Goal: Communication & Community: Ask a question

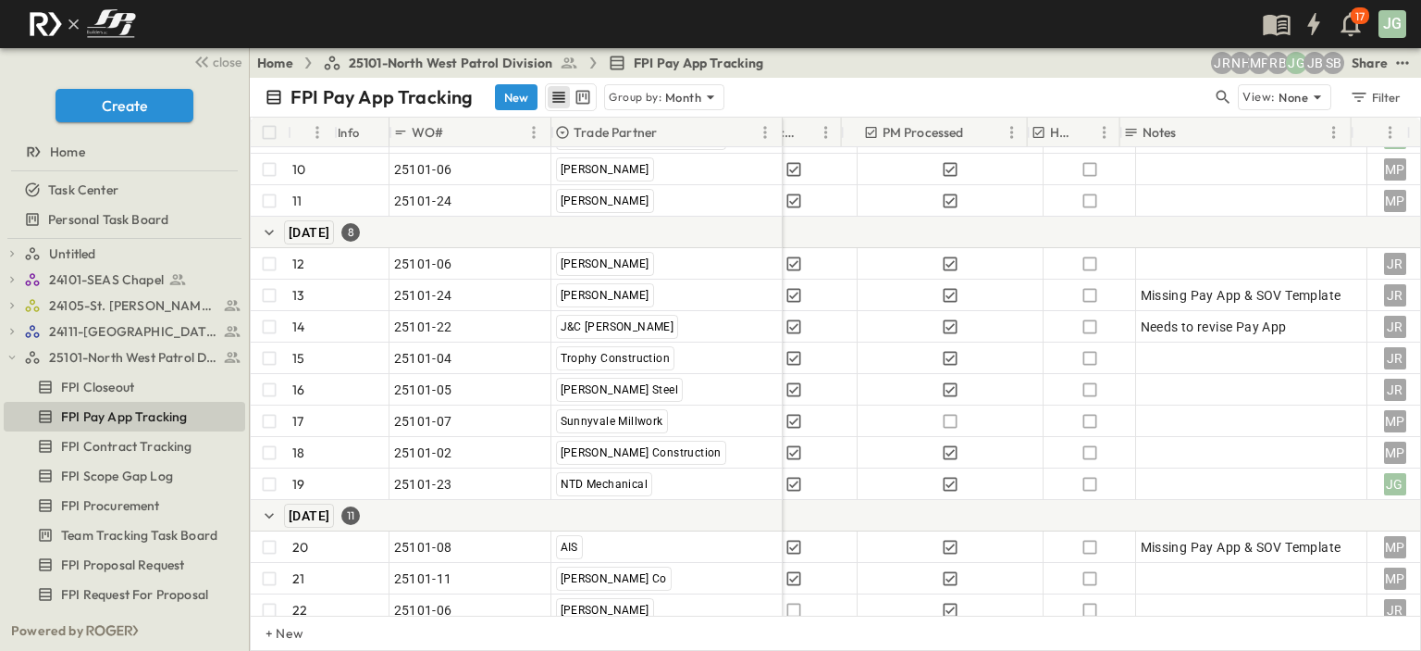
scroll to position [403, 1116]
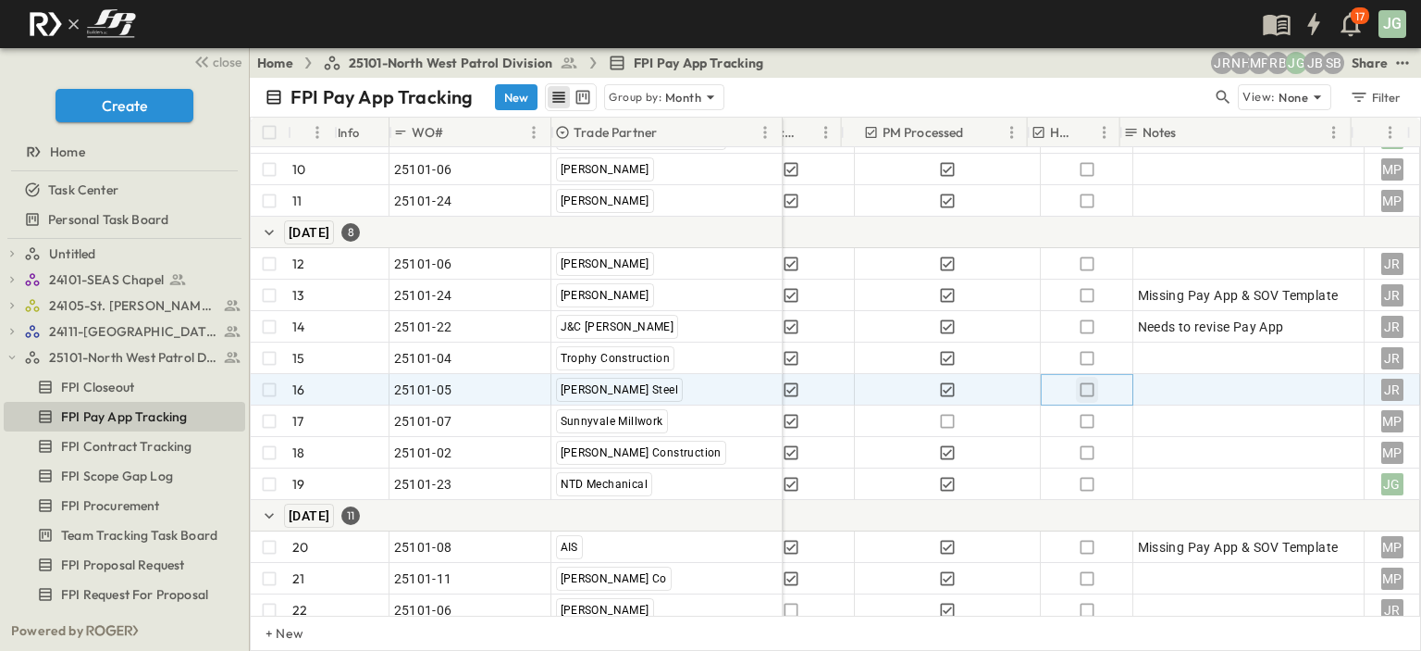
click at [1078, 386] on icon "button" at bounding box center [1087, 389] width 19 height 19
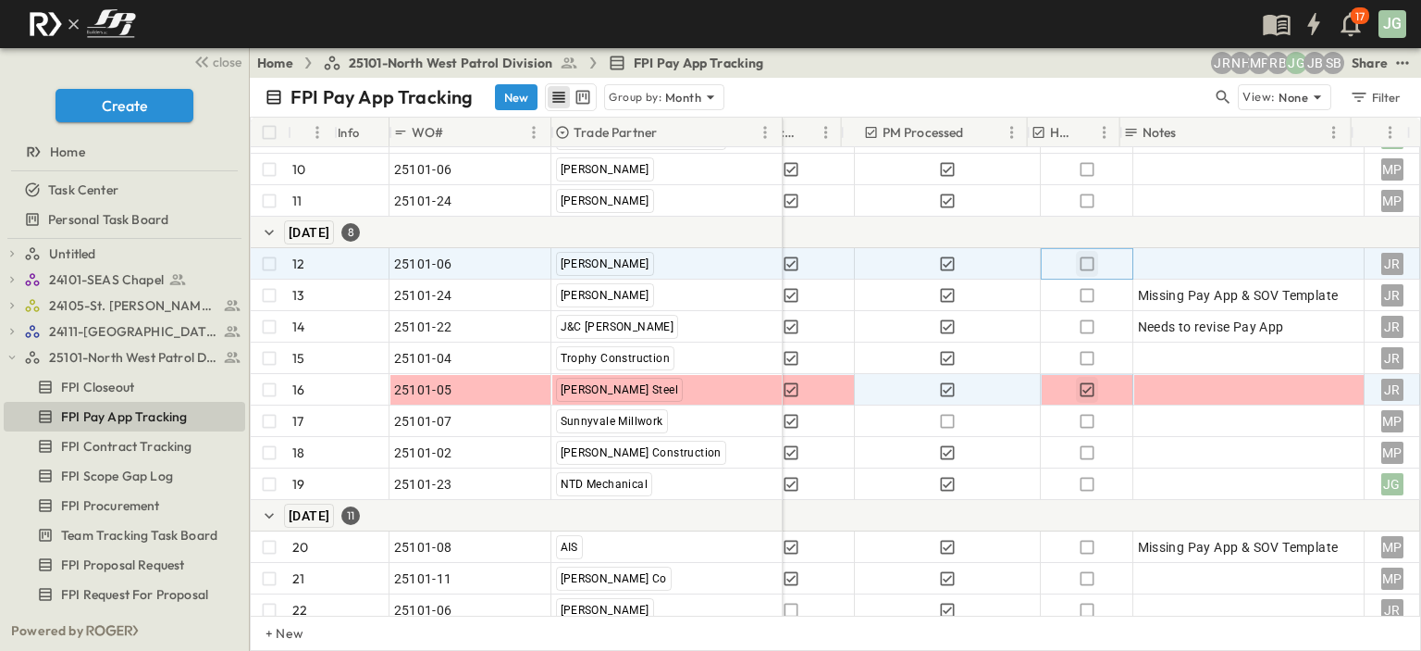
drag, startPoint x: 1069, startPoint y: 259, endPoint x: 1386, endPoint y: 328, distance: 324.7
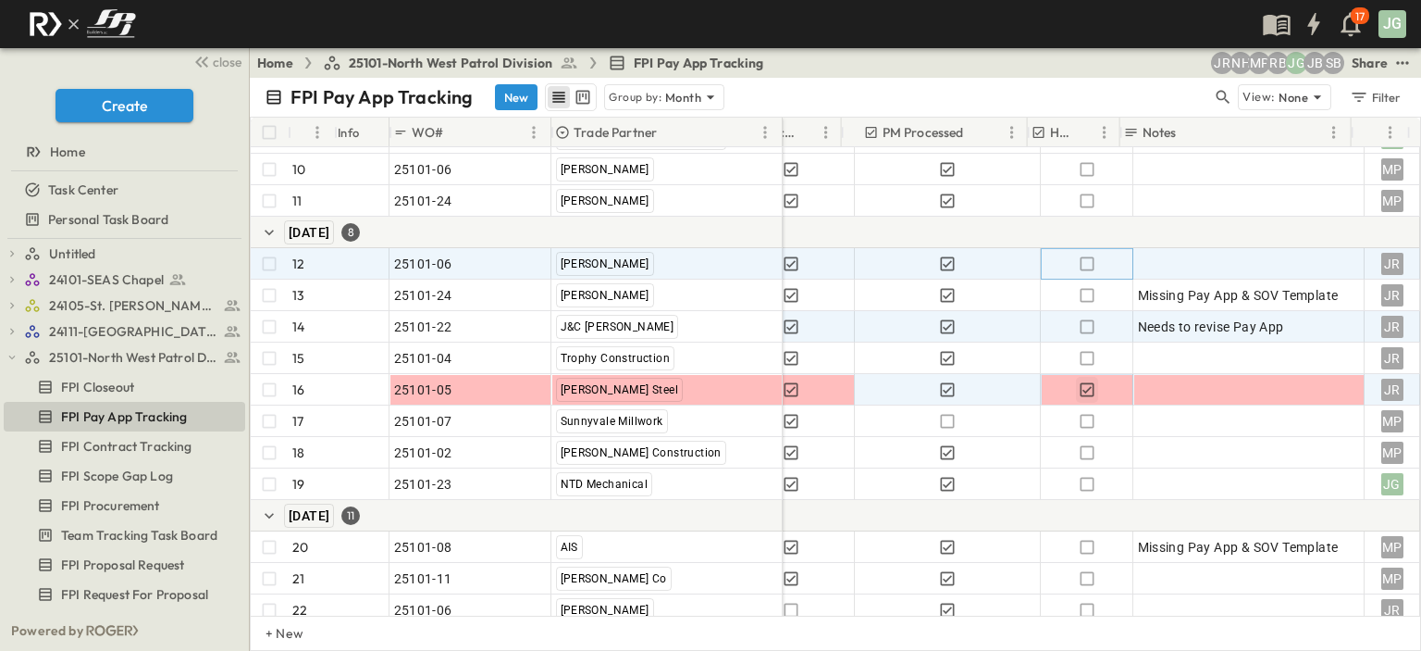
click at [1078, 259] on icon "button" at bounding box center [1087, 263] width 19 height 19
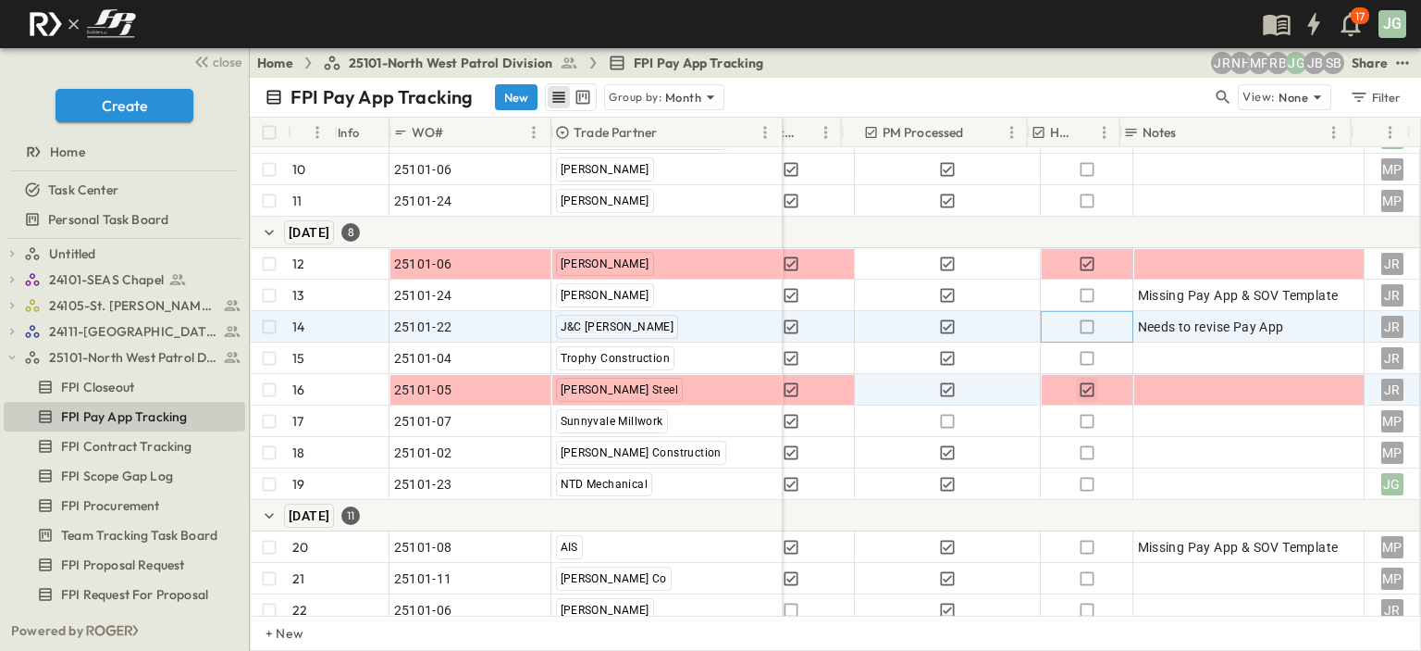
drag, startPoint x: 1072, startPoint y: 325, endPoint x: 1410, endPoint y: 366, distance: 341.2
click at [1078, 325] on icon "button" at bounding box center [1087, 326] width 19 height 19
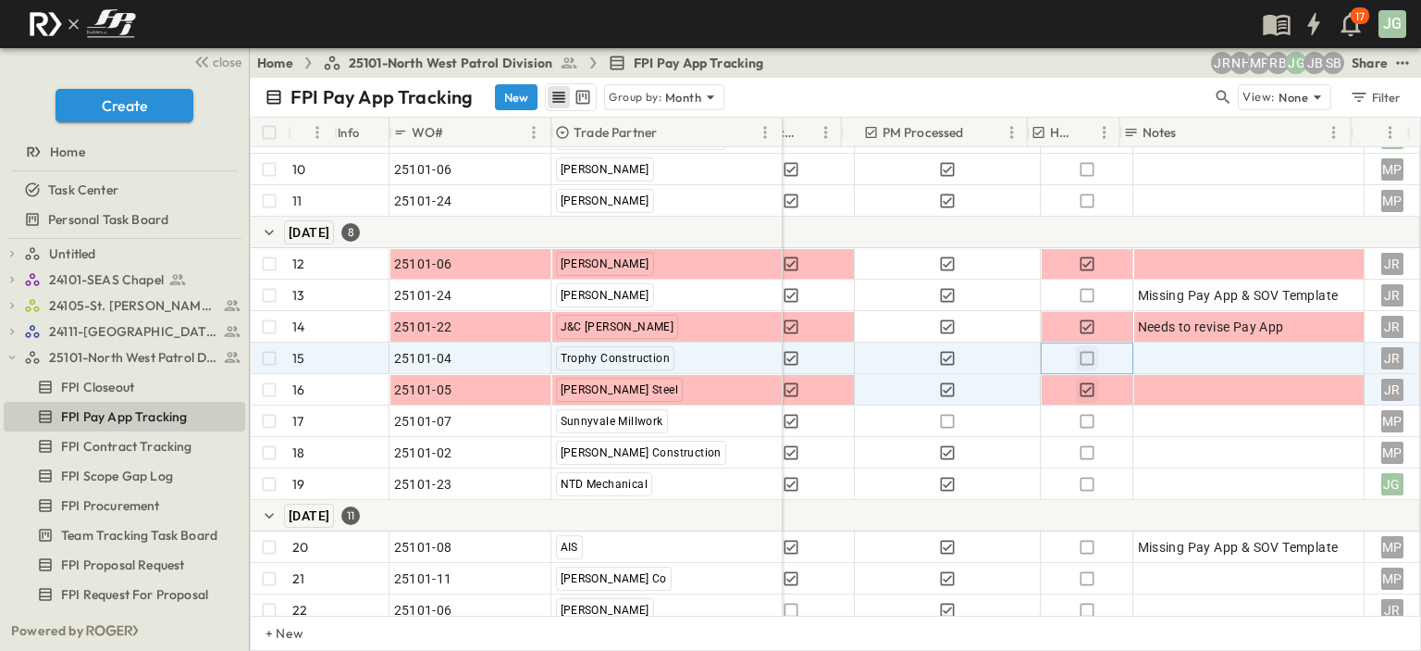
drag, startPoint x: 1071, startPoint y: 364, endPoint x: 1415, endPoint y: 393, distance: 345.5
click at [1078, 364] on icon "button" at bounding box center [1087, 358] width 19 height 19
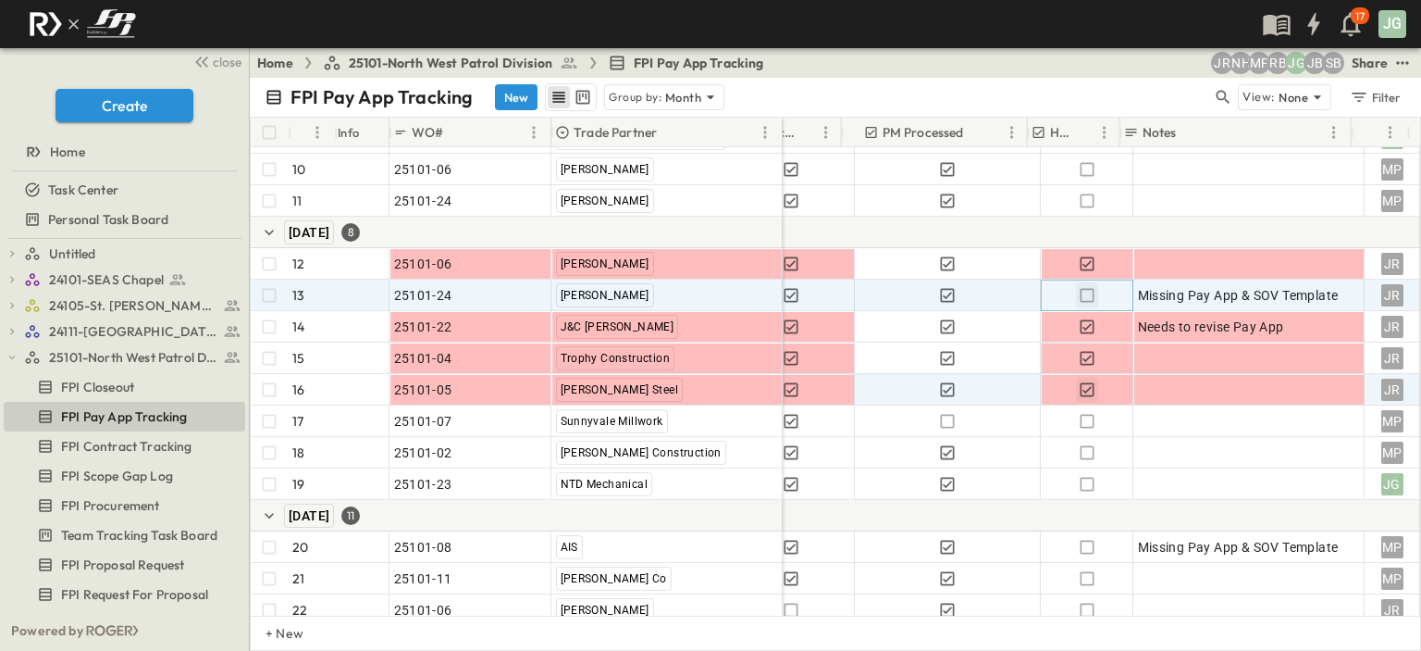
click at [1078, 292] on icon "button" at bounding box center [1087, 295] width 19 height 19
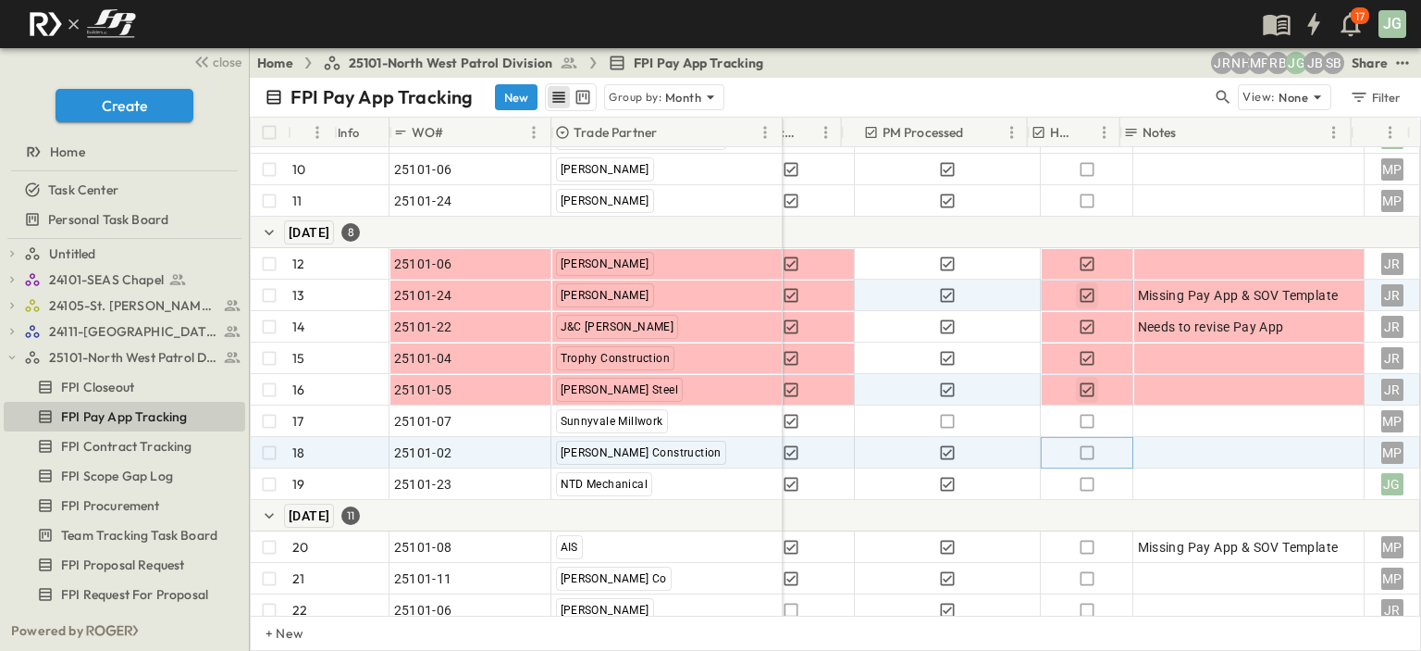
drag, startPoint x: 1074, startPoint y: 453, endPoint x: 981, endPoint y: 453, distance: 93.5
click at [1078, 453] on icon "button" at bounding box center [1087, 452] width 19 height 19
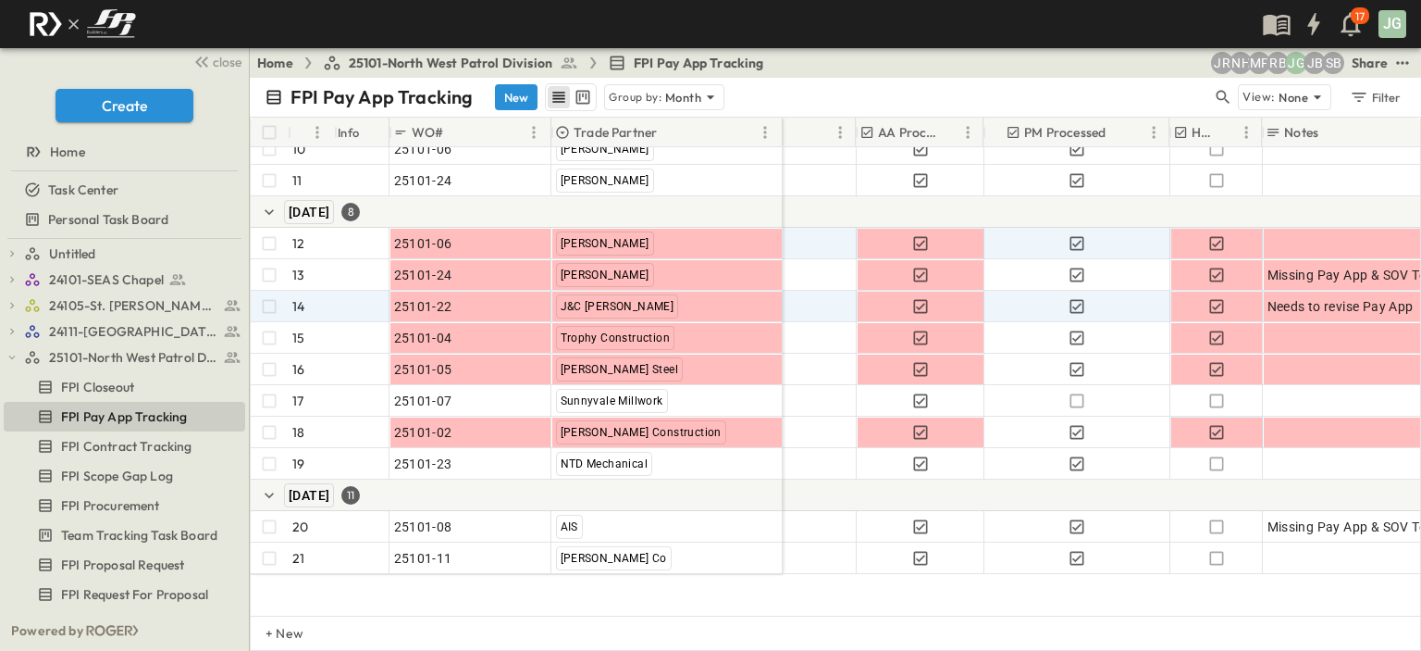
scroll to position [278, 974]
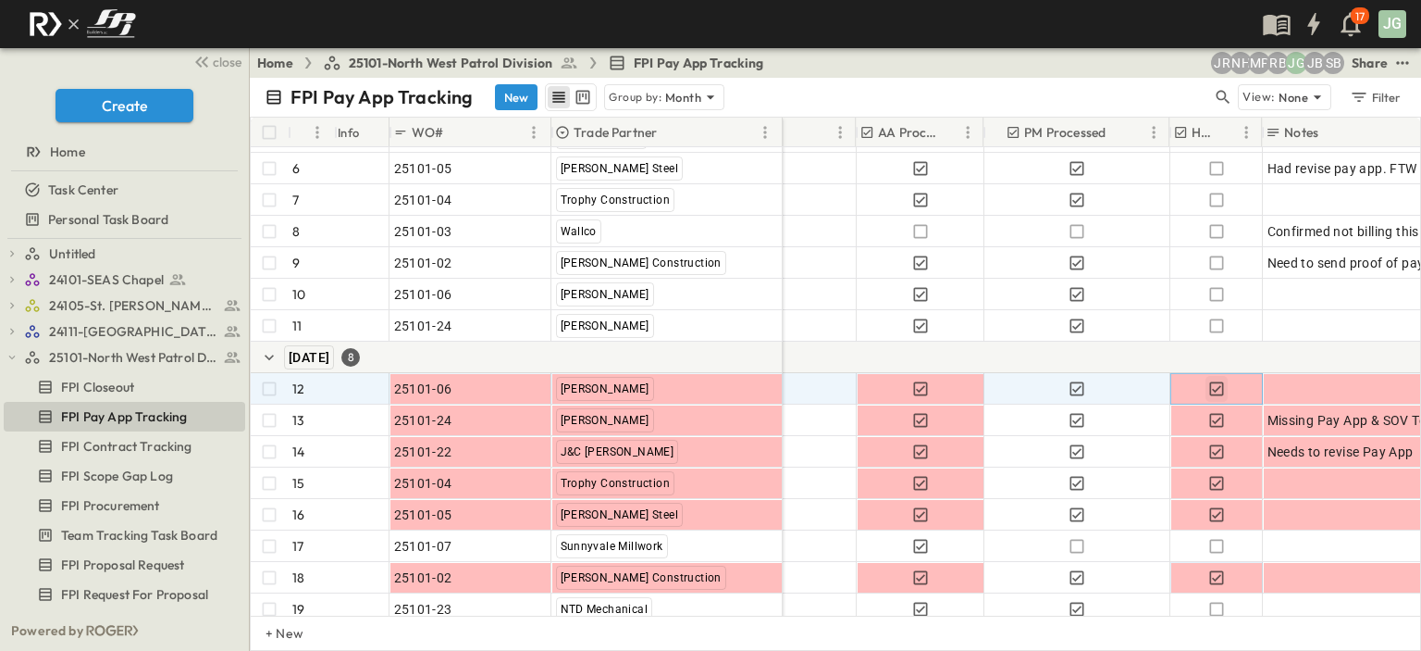
click at [1216, 388] on icon "button" at bounding box center [1217, 388] width 14 height 14
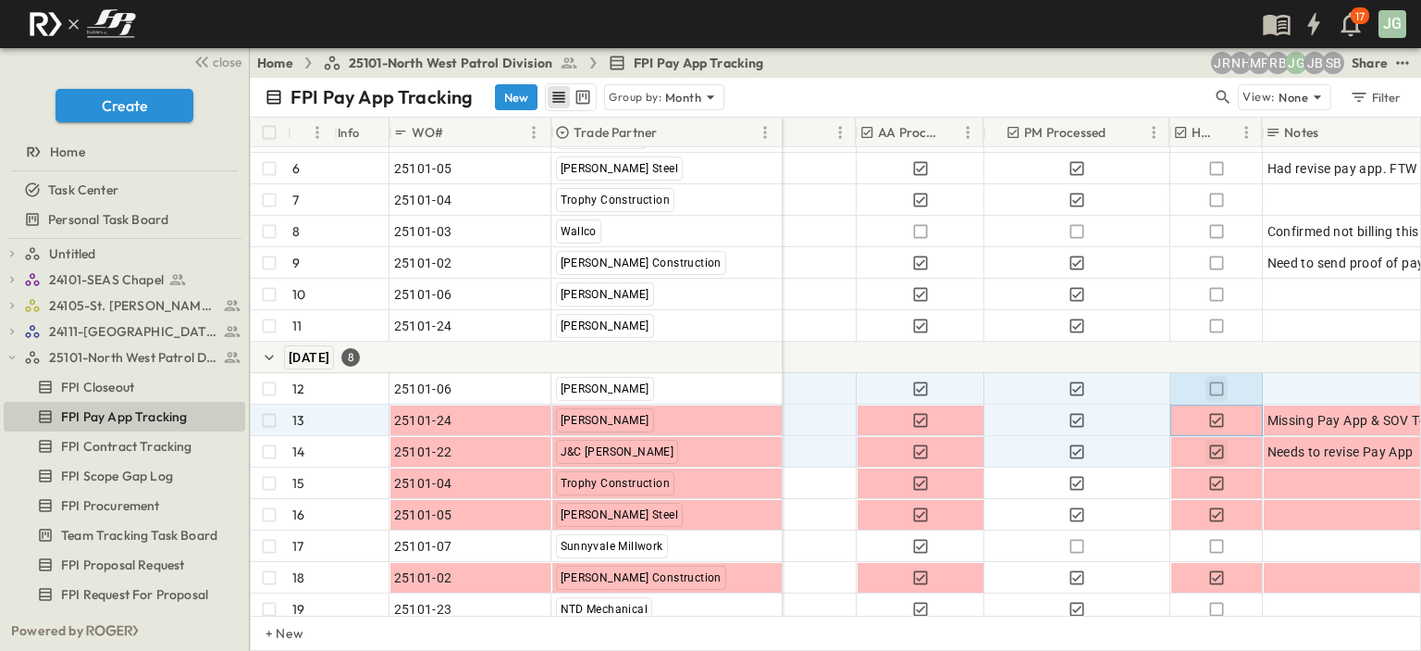
click at [1213, 419] on icon "button" at bounding box center [1217, 420] width 19 height 19
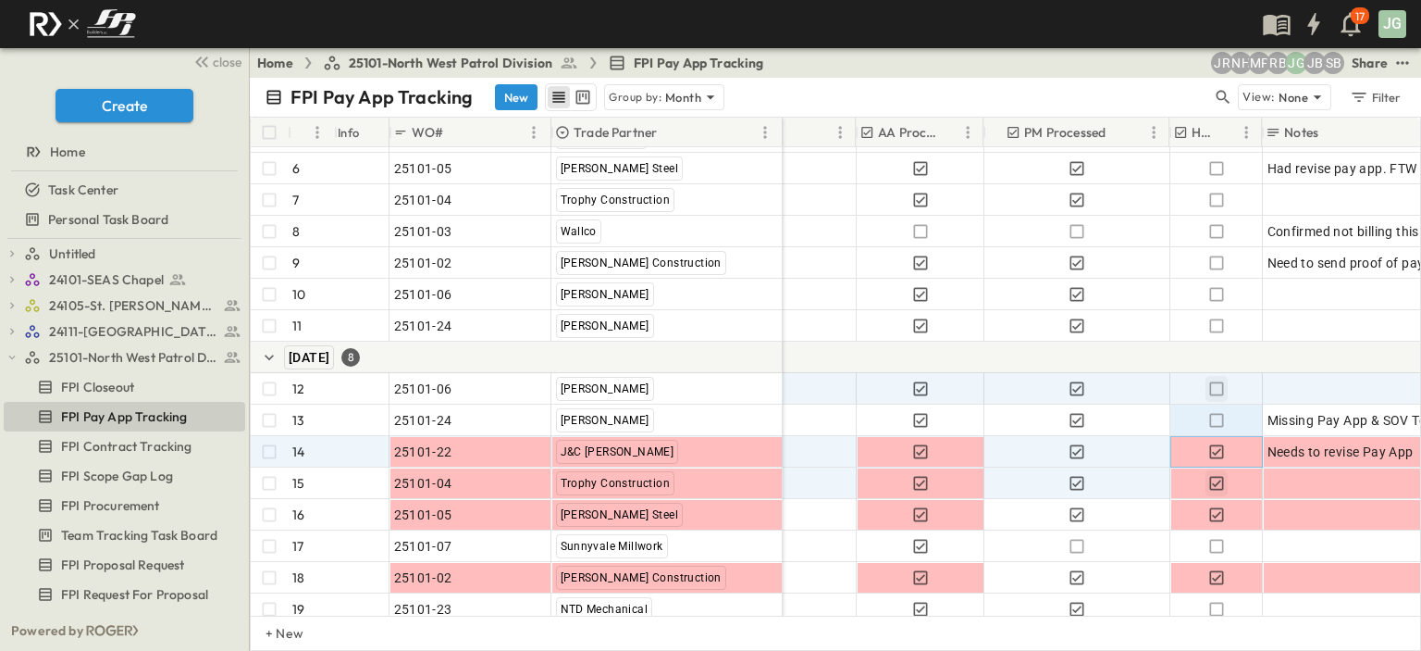
click at [1214, 451] on icon "button" at bounding box center [1217, 451] width 19 height 19
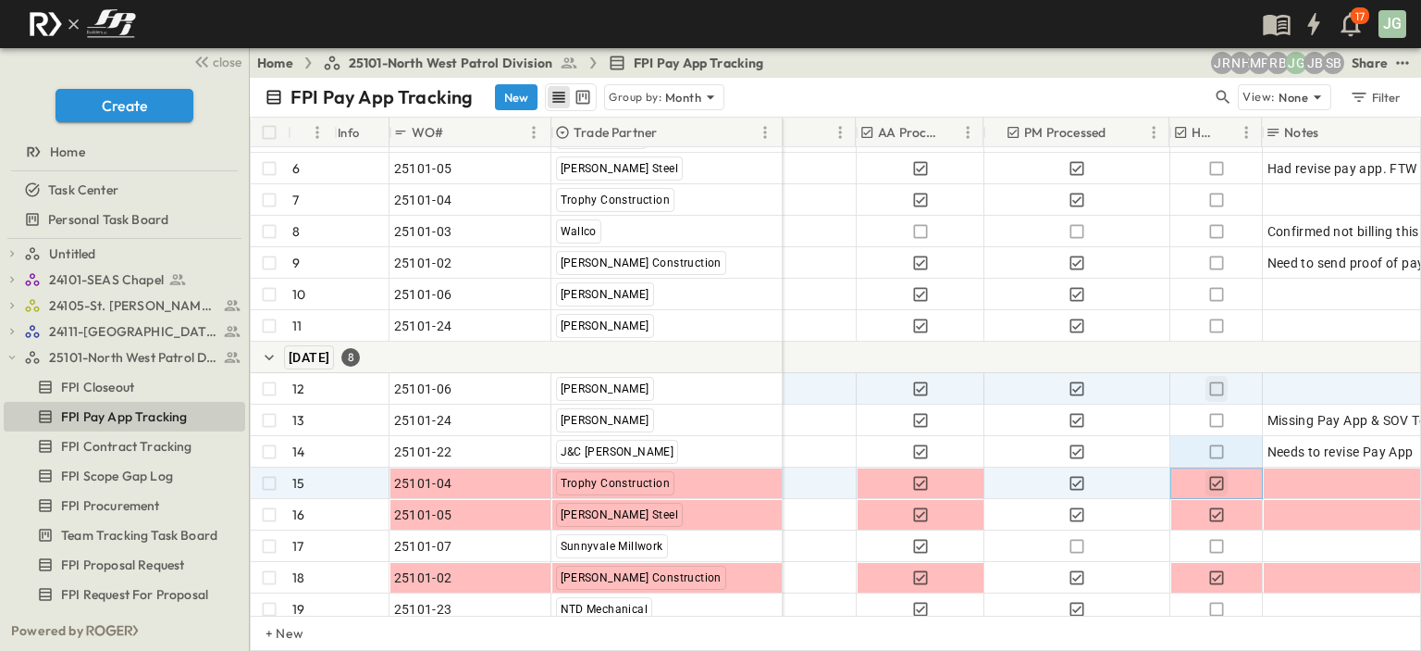
click at [1215, 483] on icon "button" at bounding box center [1217, 483] width 14 height 14
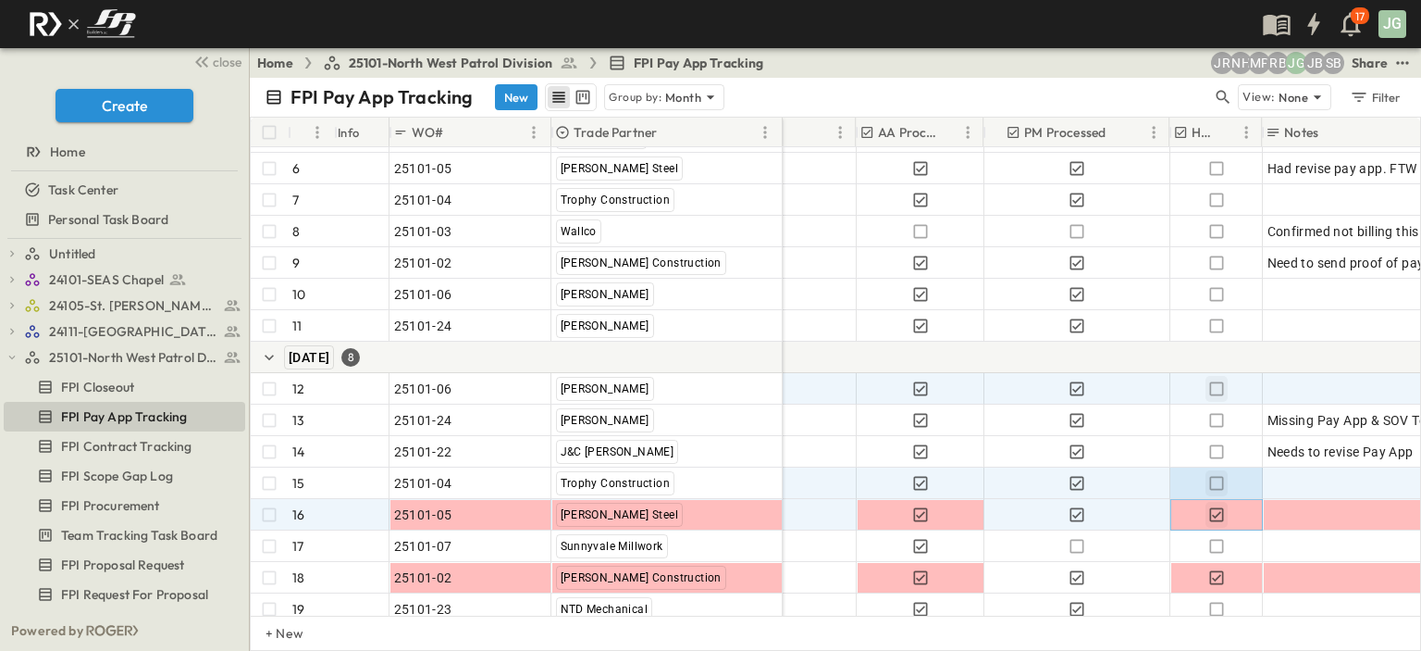
click at [1214, 514] on icon "button" at bounding box center [1217, 514] width 19 height 19
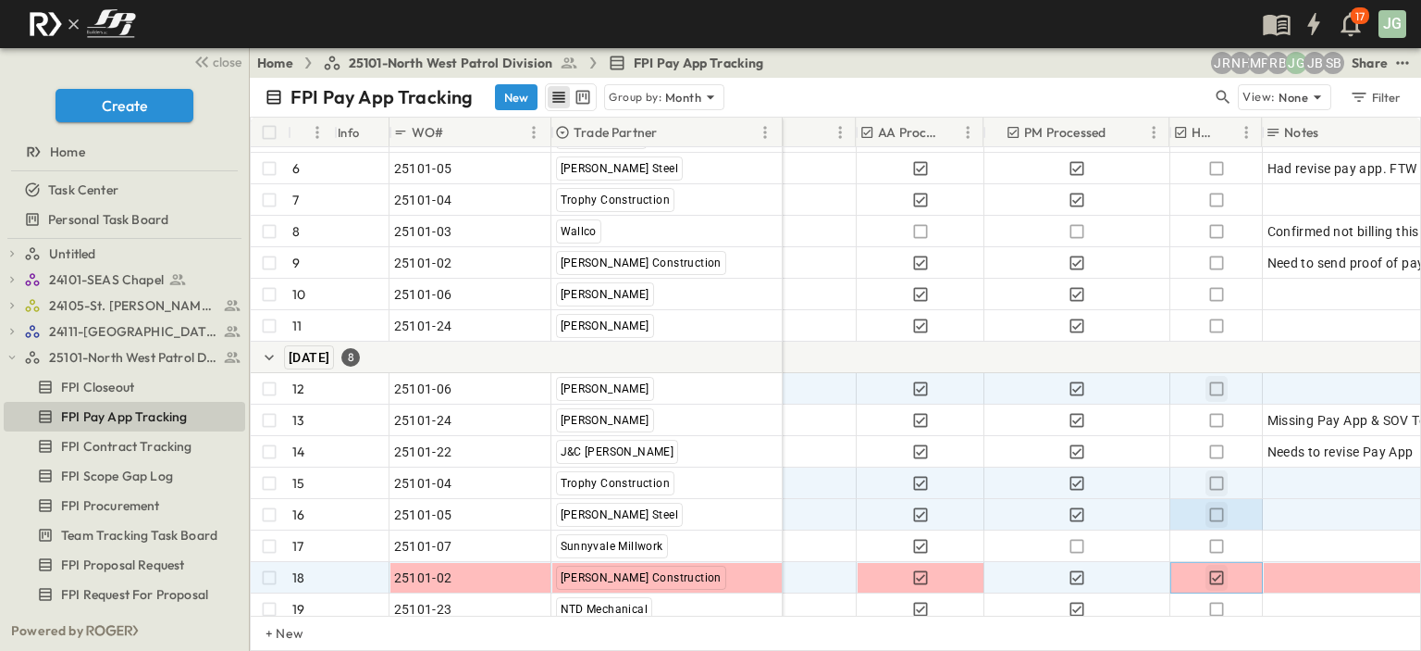
click at [1218, 575] on icon "button" at bounding box center [1217, 577] width 14 height 14
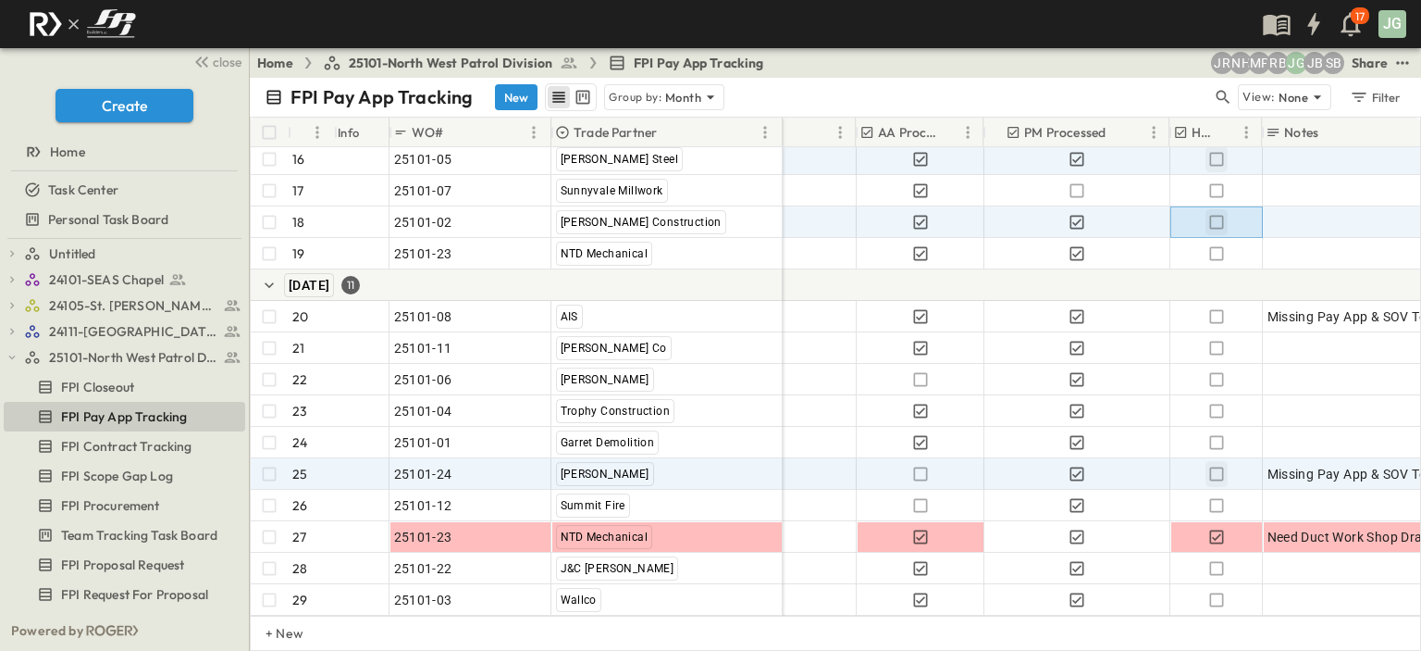
scroll to position [740, 974]
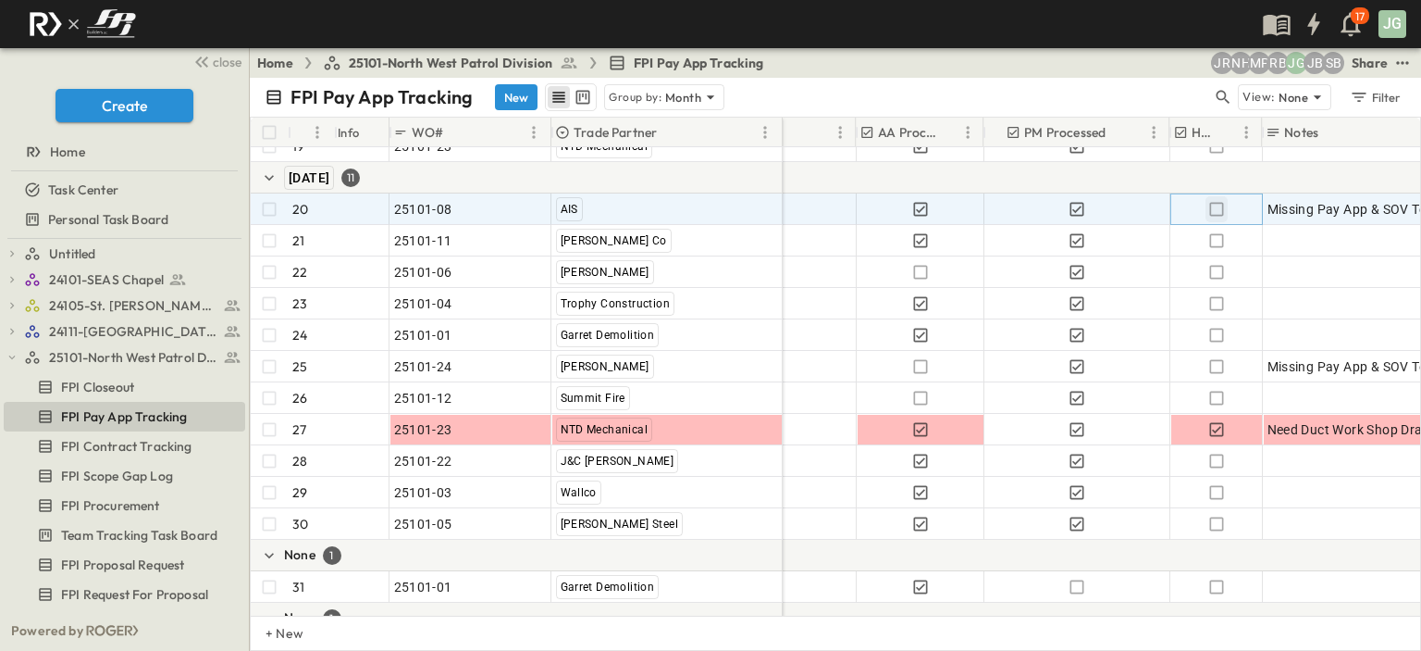
click at [1213, 214] on icon "button" at bounding box center [1217, 209] width 14 height 14
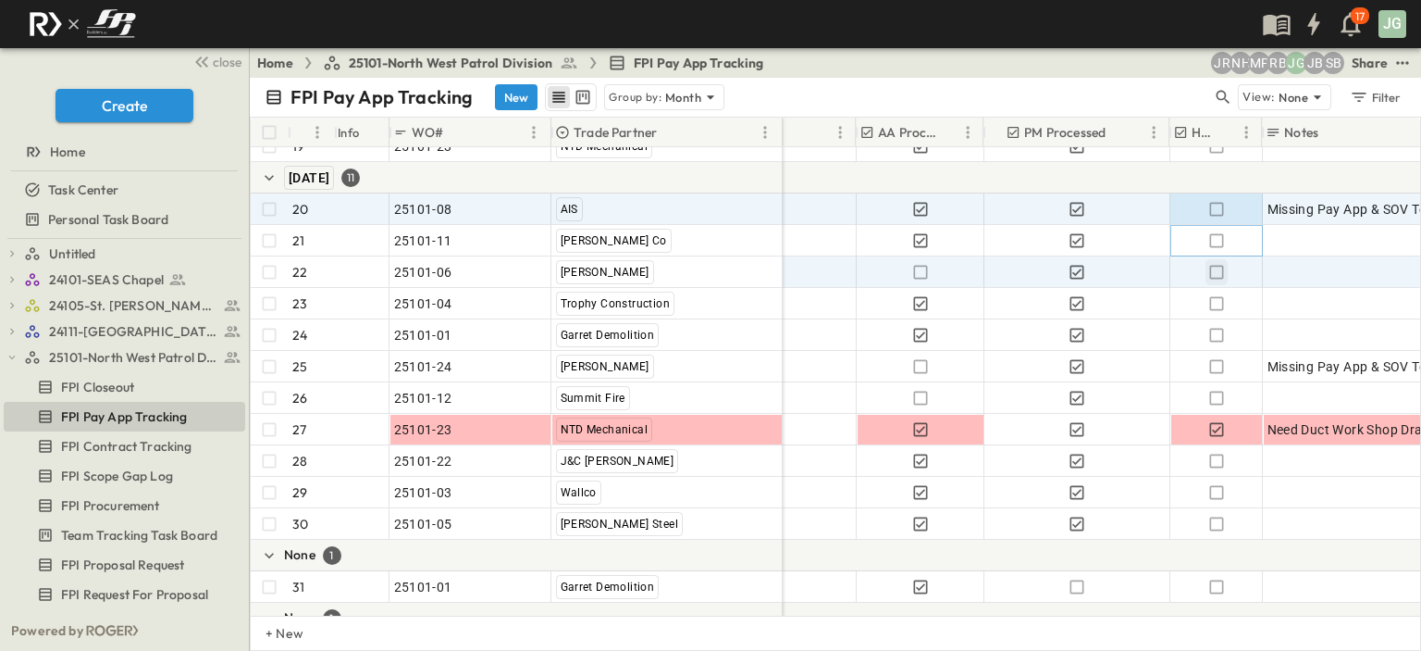
click at [1215, 240] on icon "button" at bounding box center [1217, 240] width 19 height 19
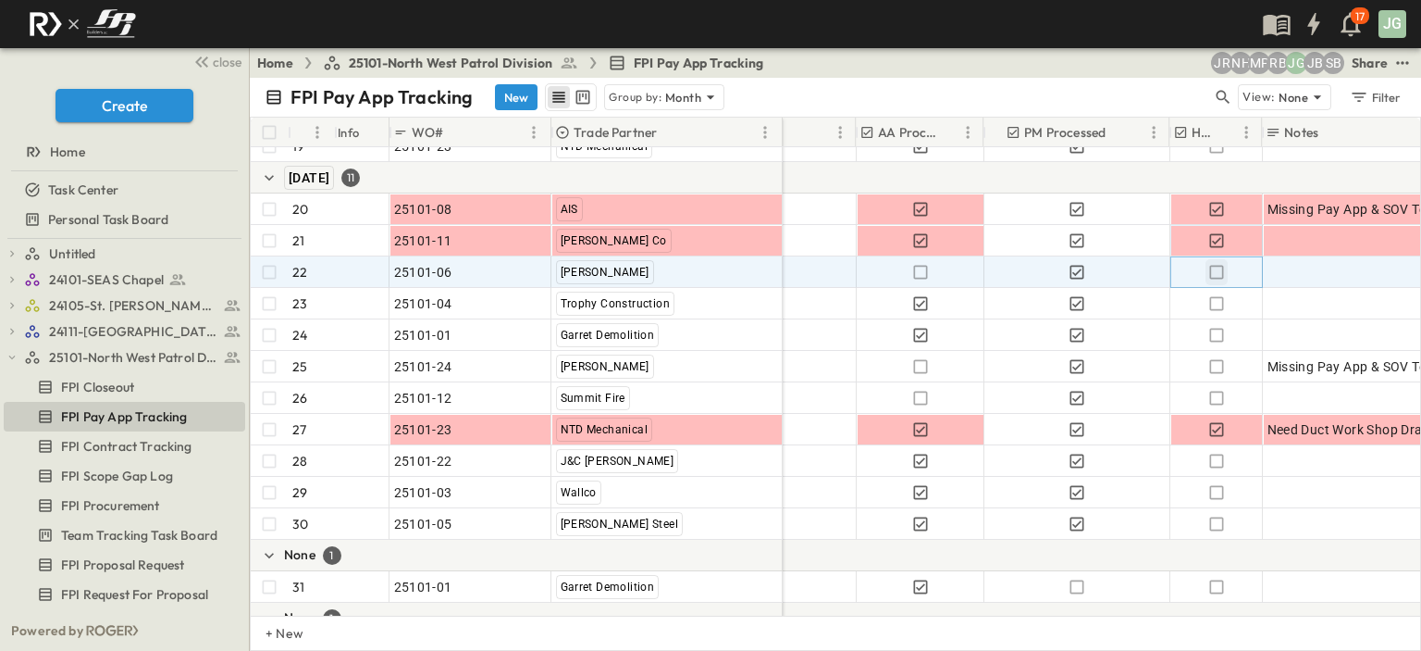
drag, startPoint x: 1218, startPoint y: 269, endPoint x: 1220, endPoint y: 331, distance: 62.0
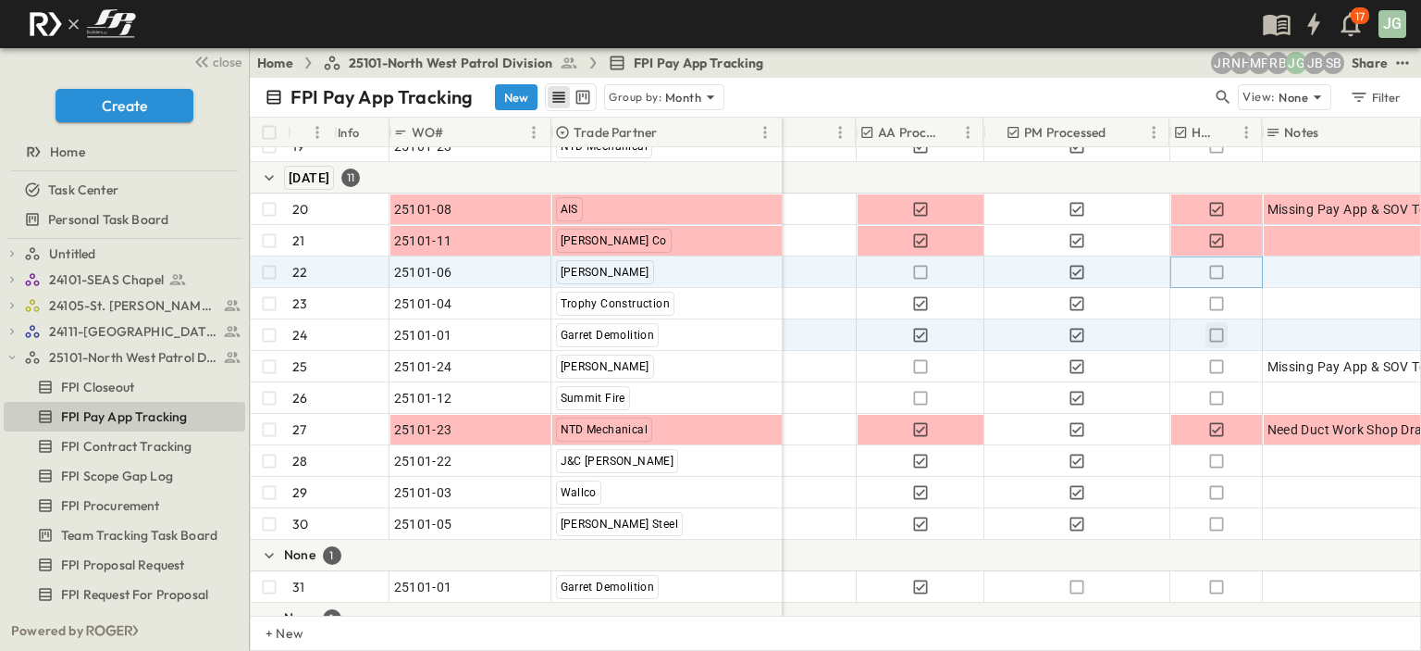
click at [1218, 269] on icon "button" at bounding box center [1217, 272] width 19 height 19
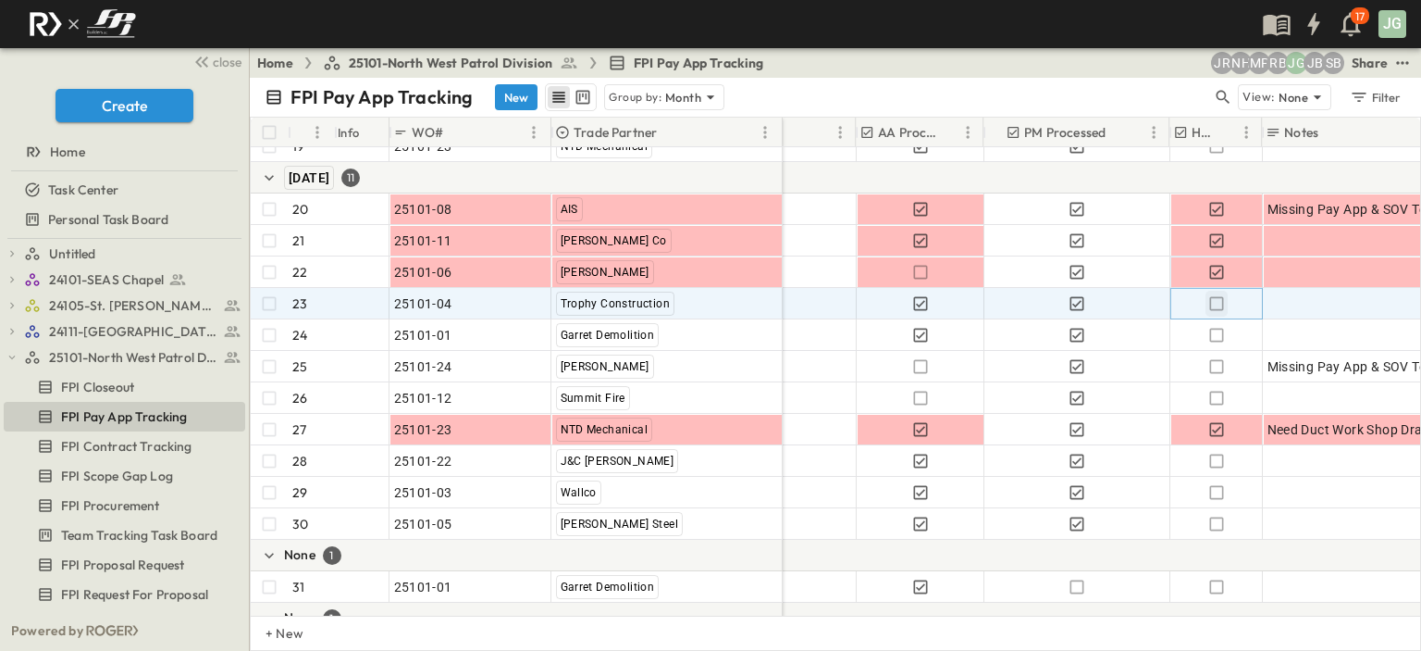
click at [1214, 308] on icon "button" at bounding box center [1217, 303] width 14 height 14
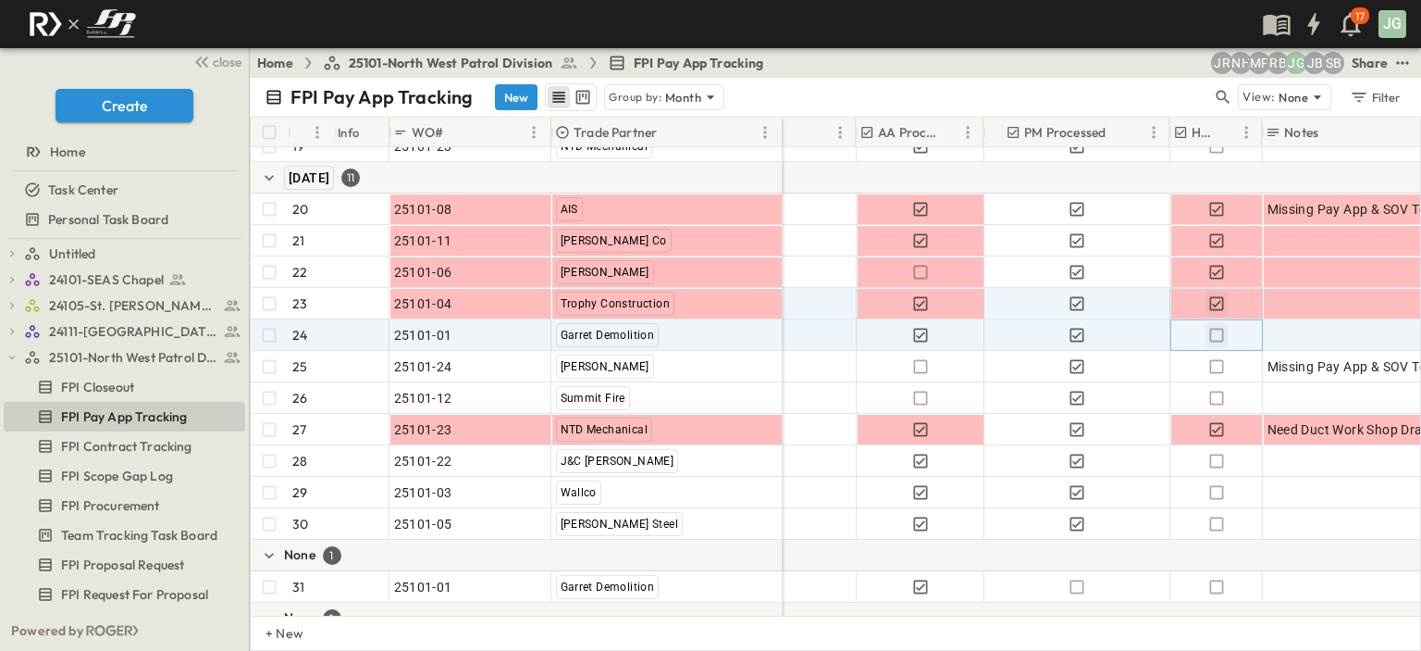
click at [1214, 327] on icon "button" at bounding box center [1217, 335] width 19 height 19
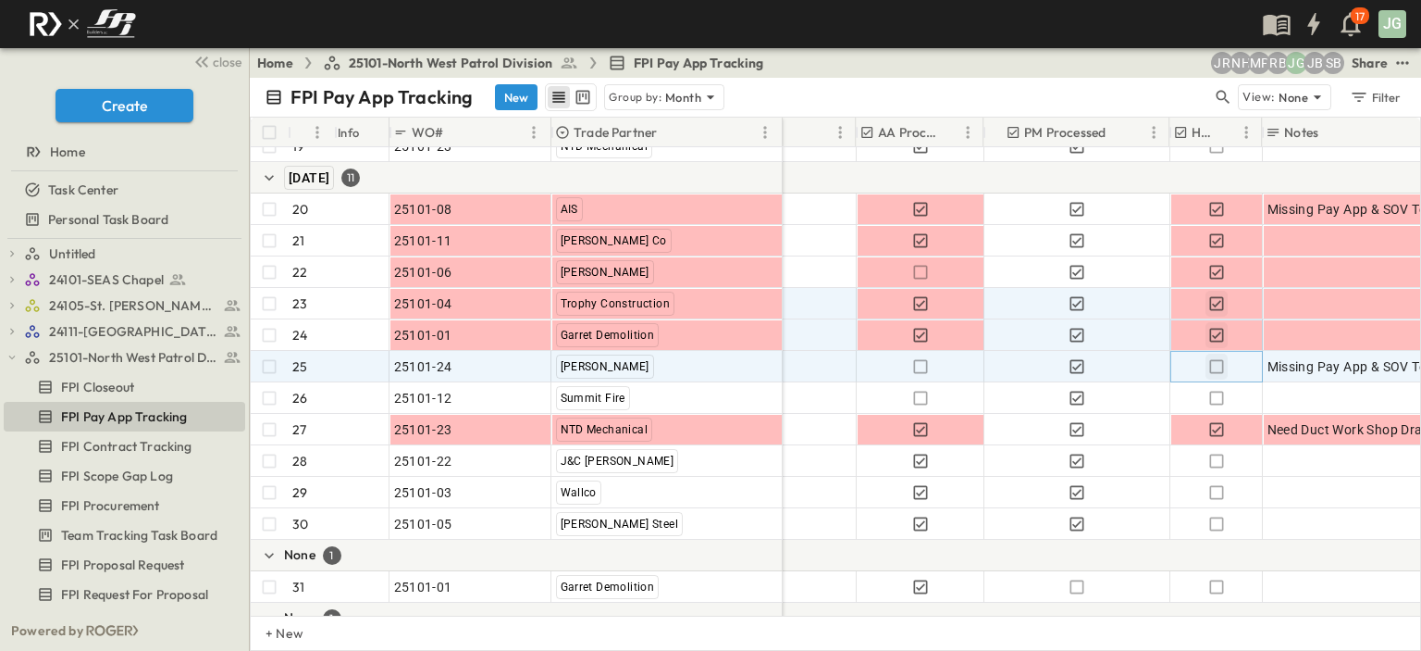
click at [1212, 369] on icon "button" at bounding box center [1217, 366] width 19 height 19
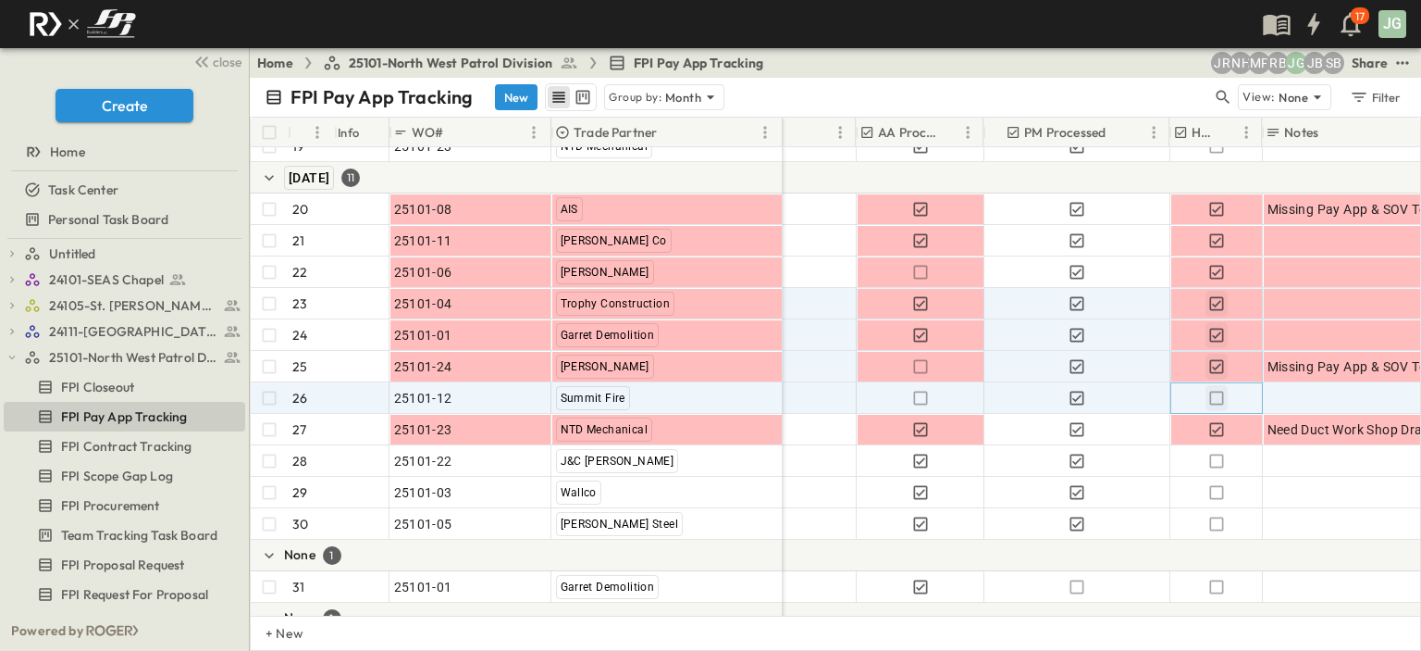
click at [1215, 399] on icon "button" at bounding box center [1217, 398] width 19 height 19
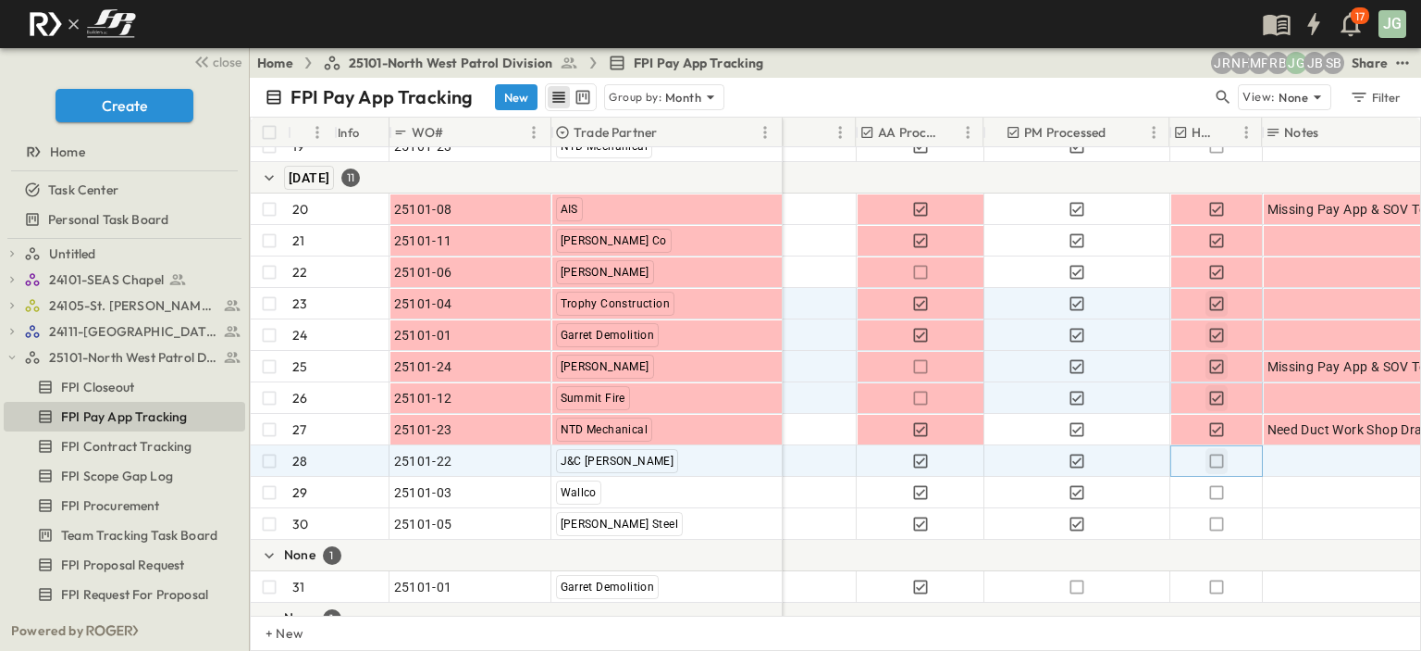
click at [1217, 458] on icon "button" at bounding box center [1217, 461] width 19 height 19
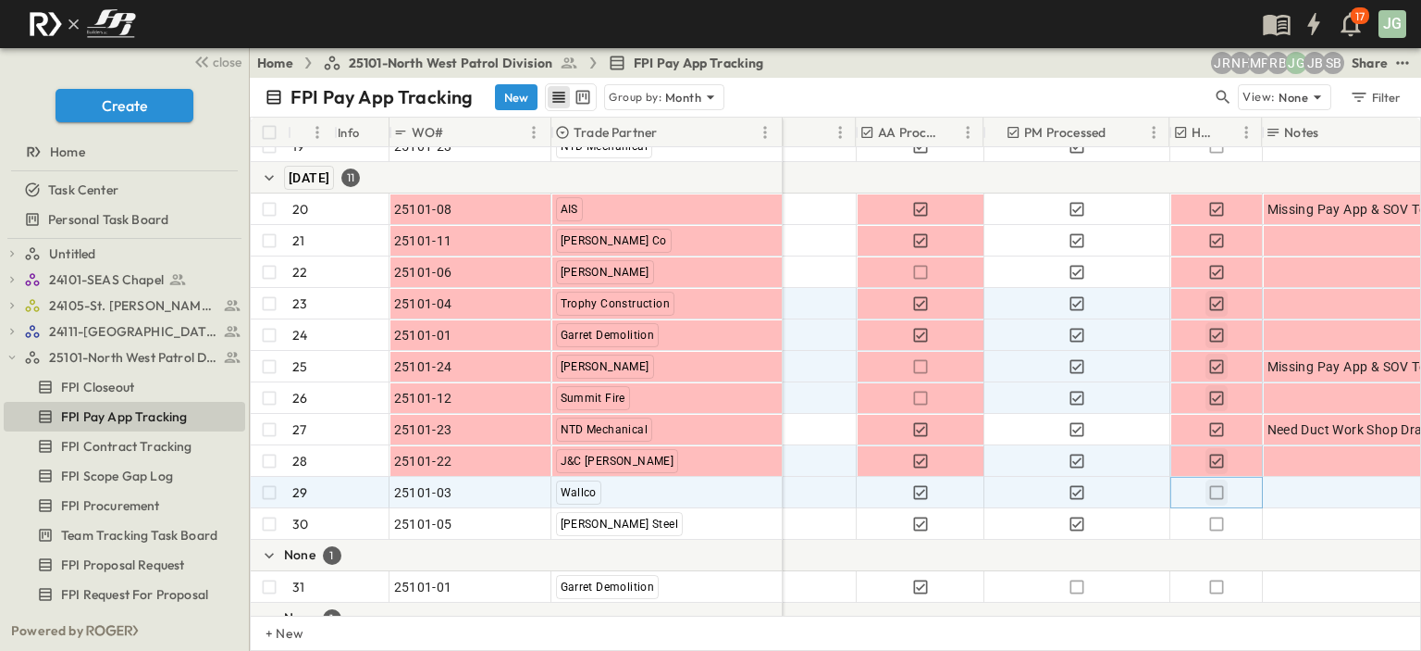
click at [1213, 488] on icon "button" at bounding box center [1217, 492] width 19 height 19
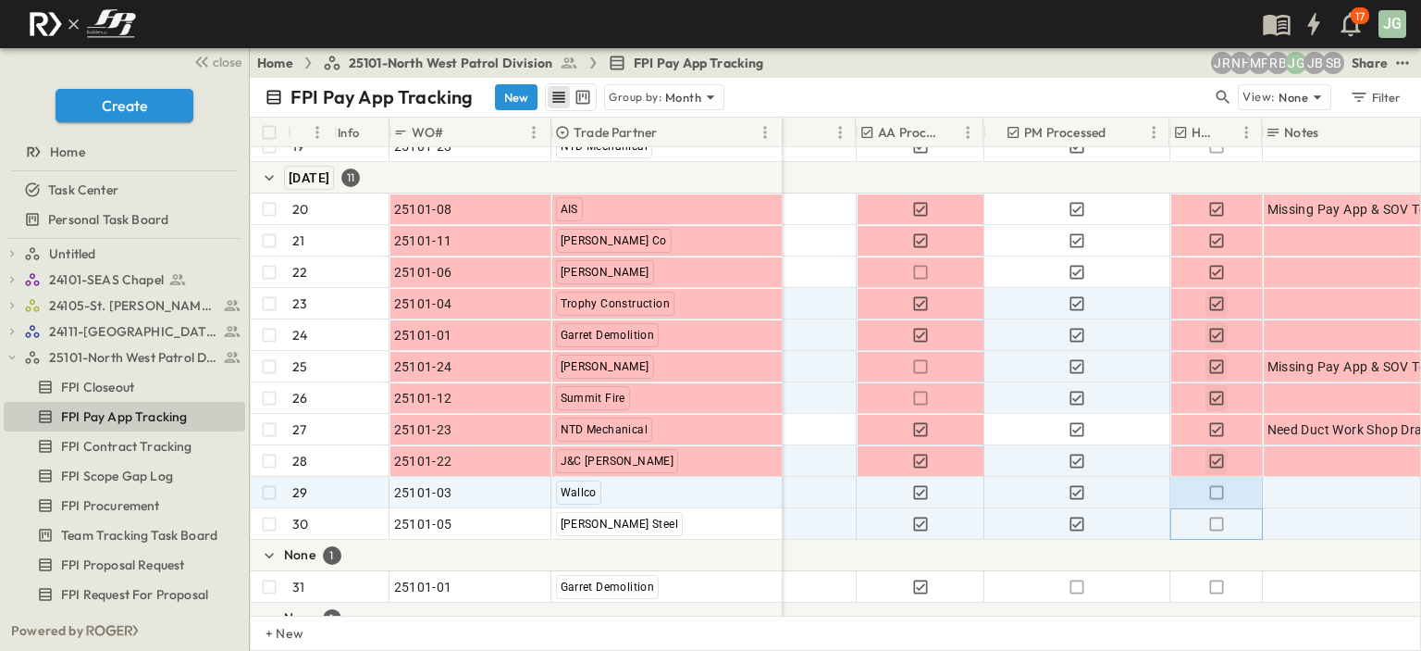
drag, startPoint x: 1210, startPoint y: 519, endPoint x: 1196, endPoint y: 510, distance: 17.5
click at [1210, 520] on icon "button" at bounding box center [1217, 524] width 19 height 19
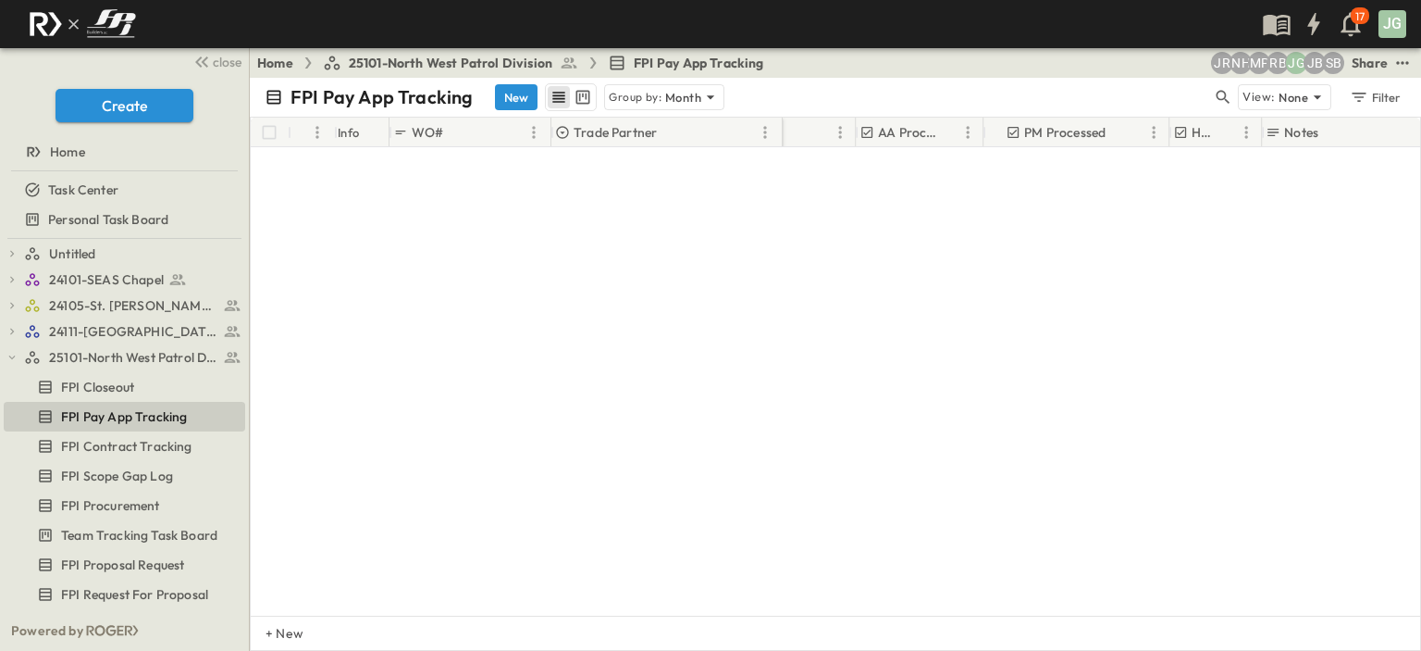
scroll to position [803, 974]
